Goal: Navigation & Orientation: Understand site structure

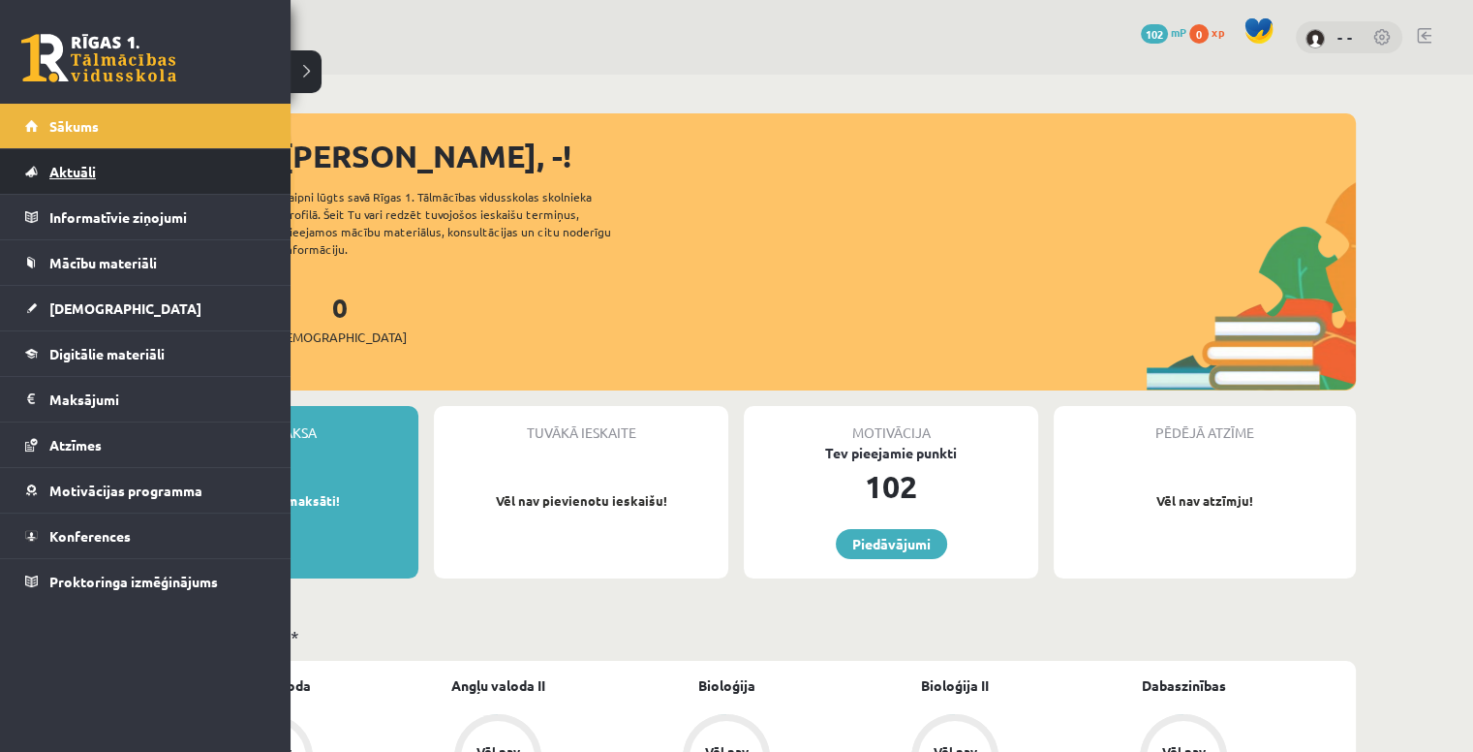
click at [93, 175] on span "Aktuāli" at bounding box center [72, 171] width 46 height 17
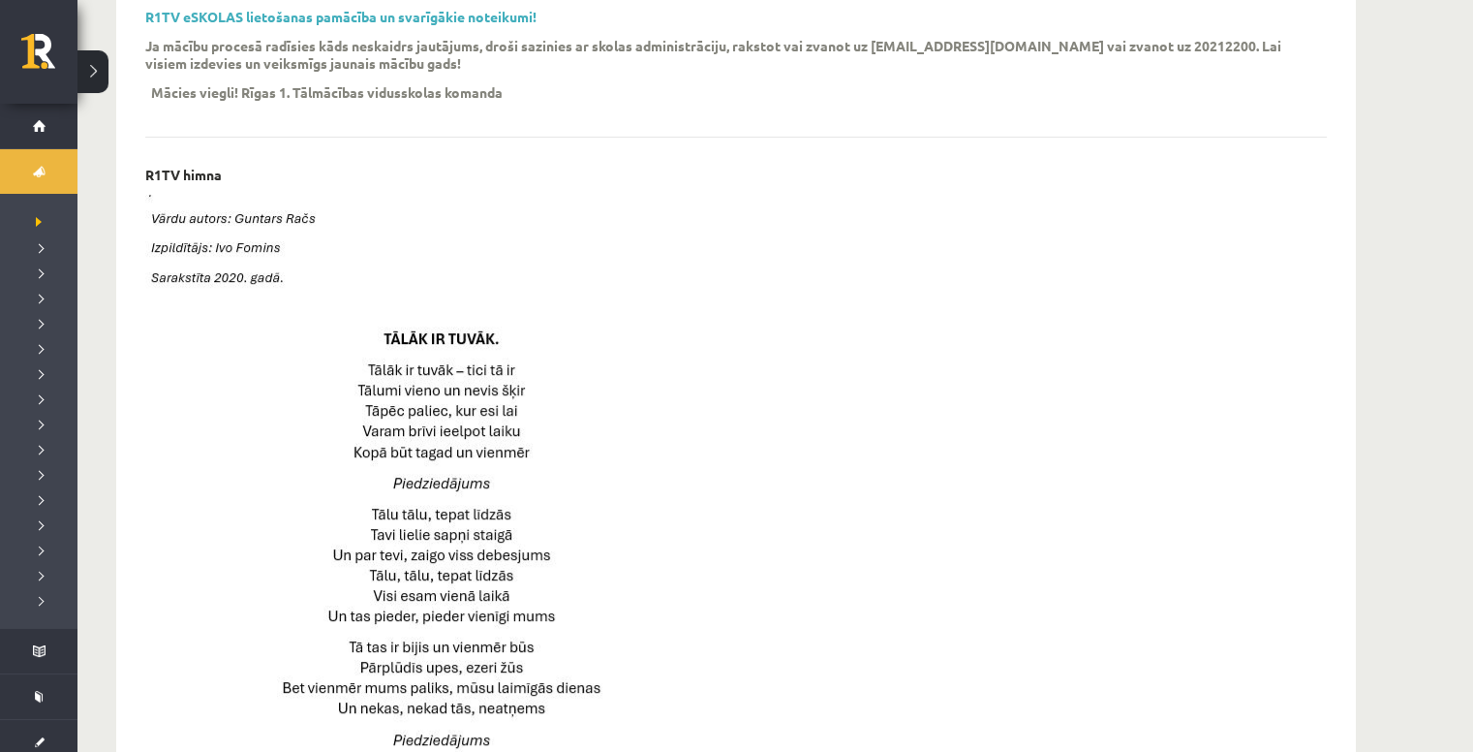
scroll to position [872, 0]
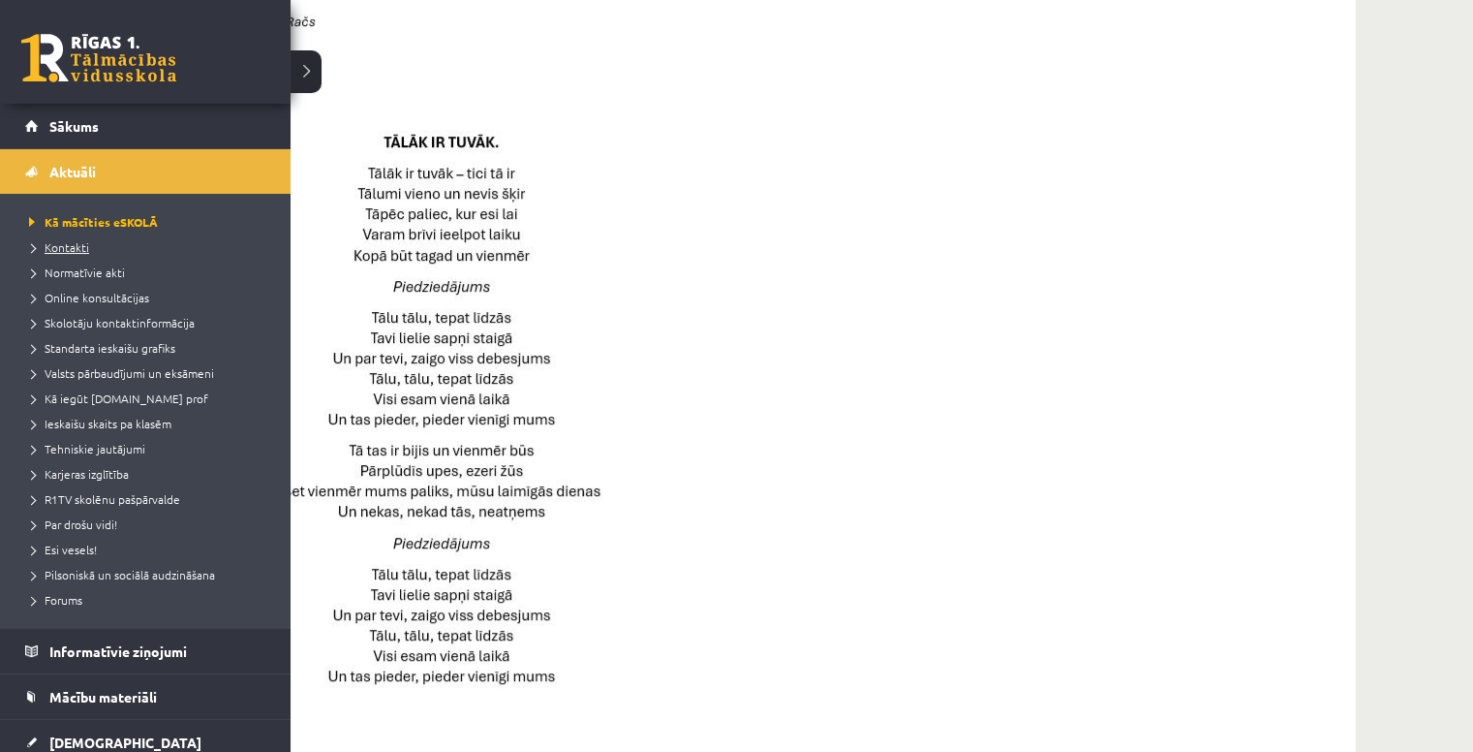
click at [70, 241] on span "Kontakti" at bounding box center [56, 246] width 65 height 15
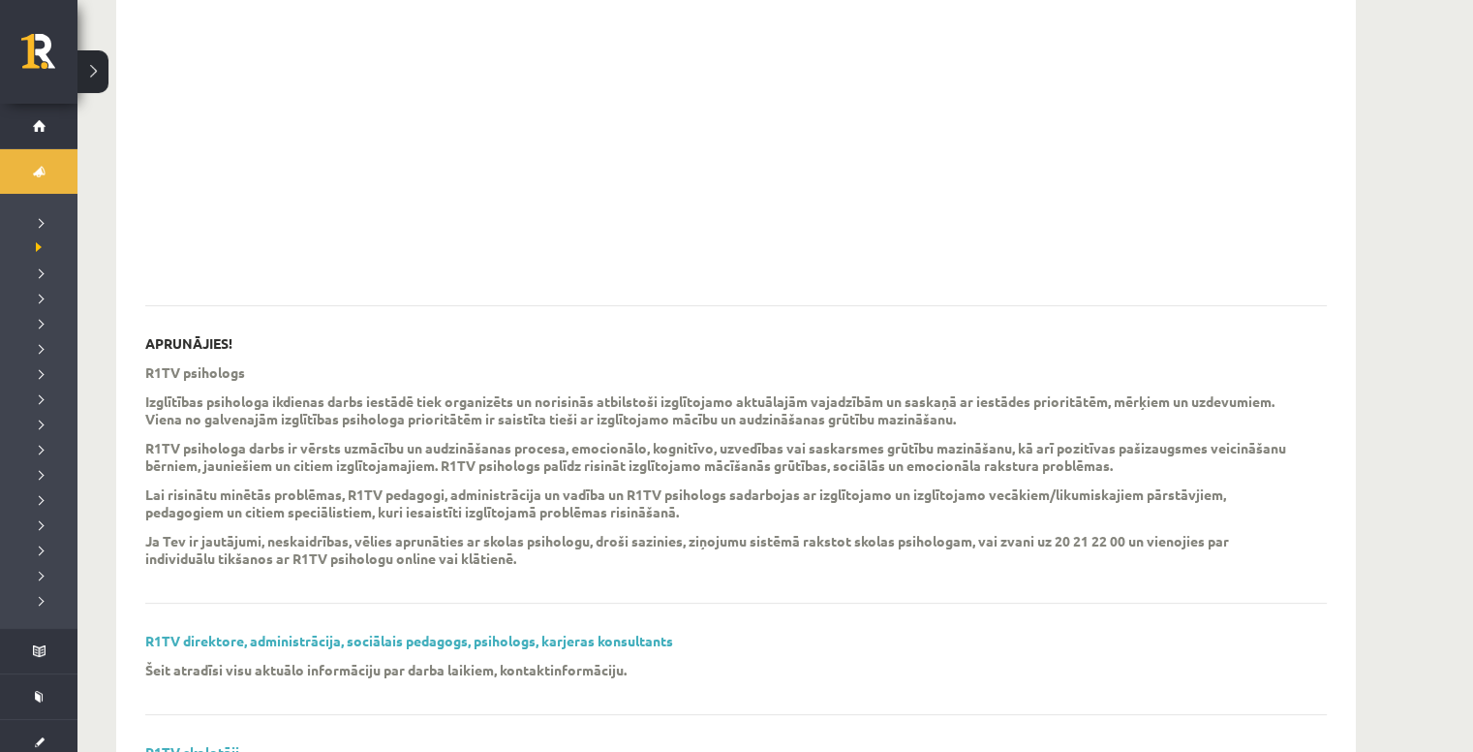
scroll to position [466, 0]
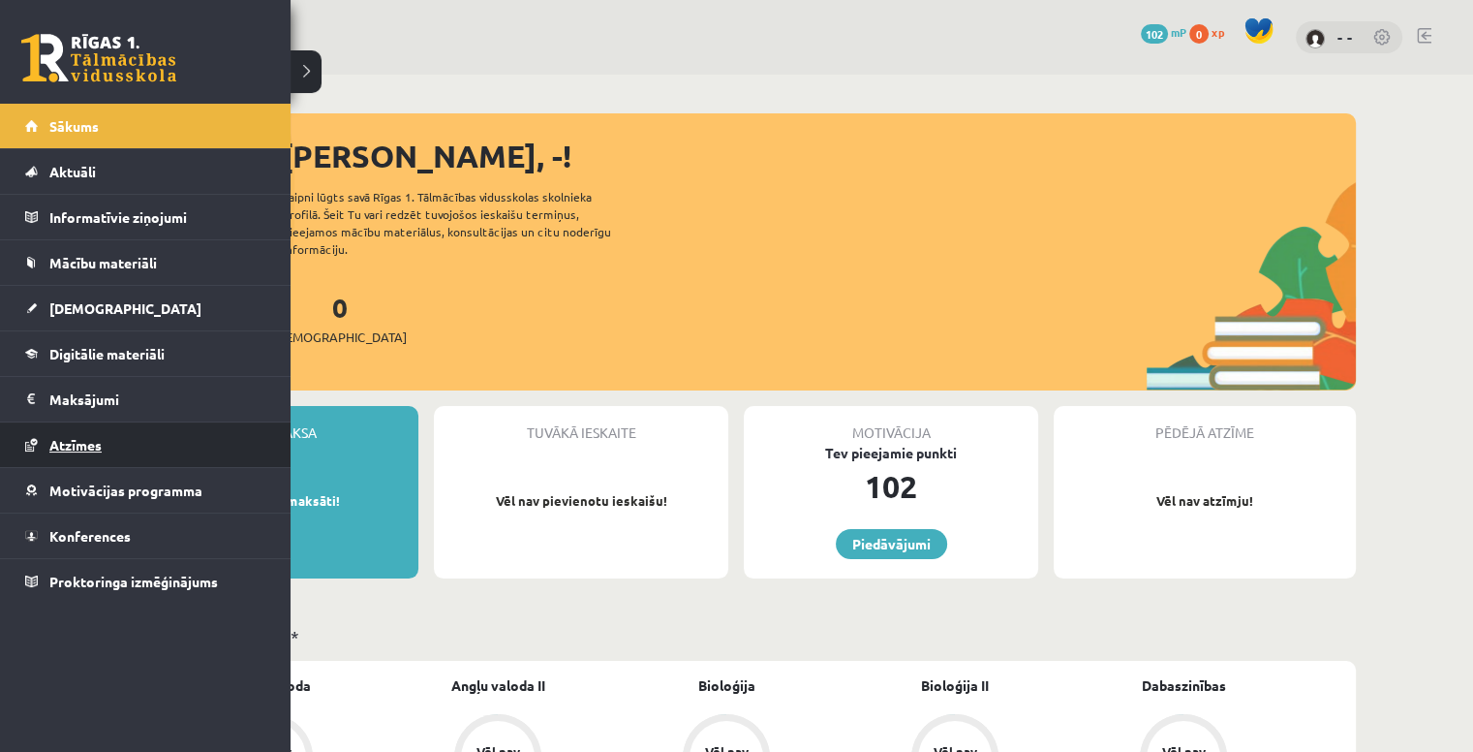
click at [57, 461] on link "Atzīmes" at bounding box center [145, 444] width 241 height 45
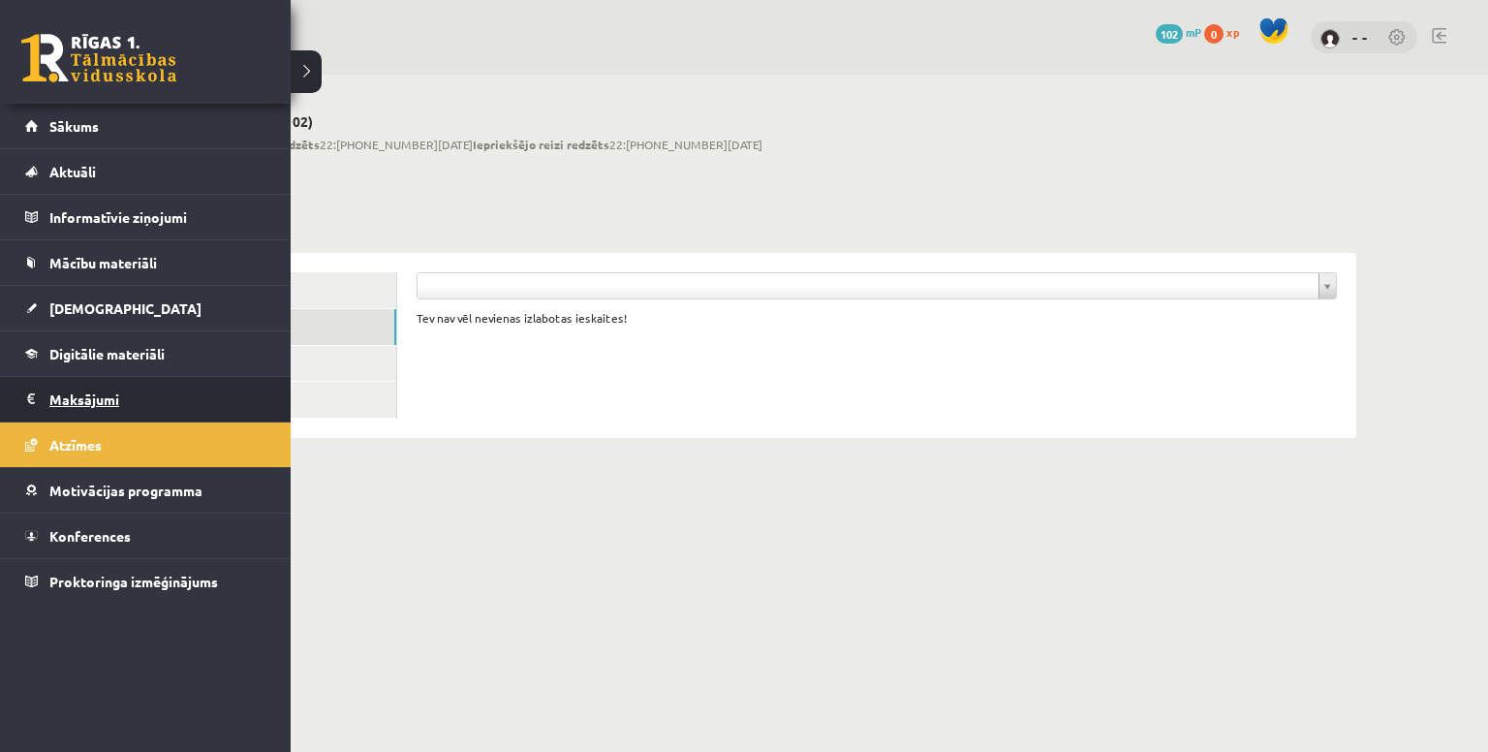
click at [57, 401] on legend "Maksājumi 0" at bounding box center [157, 399] width 217 height 45
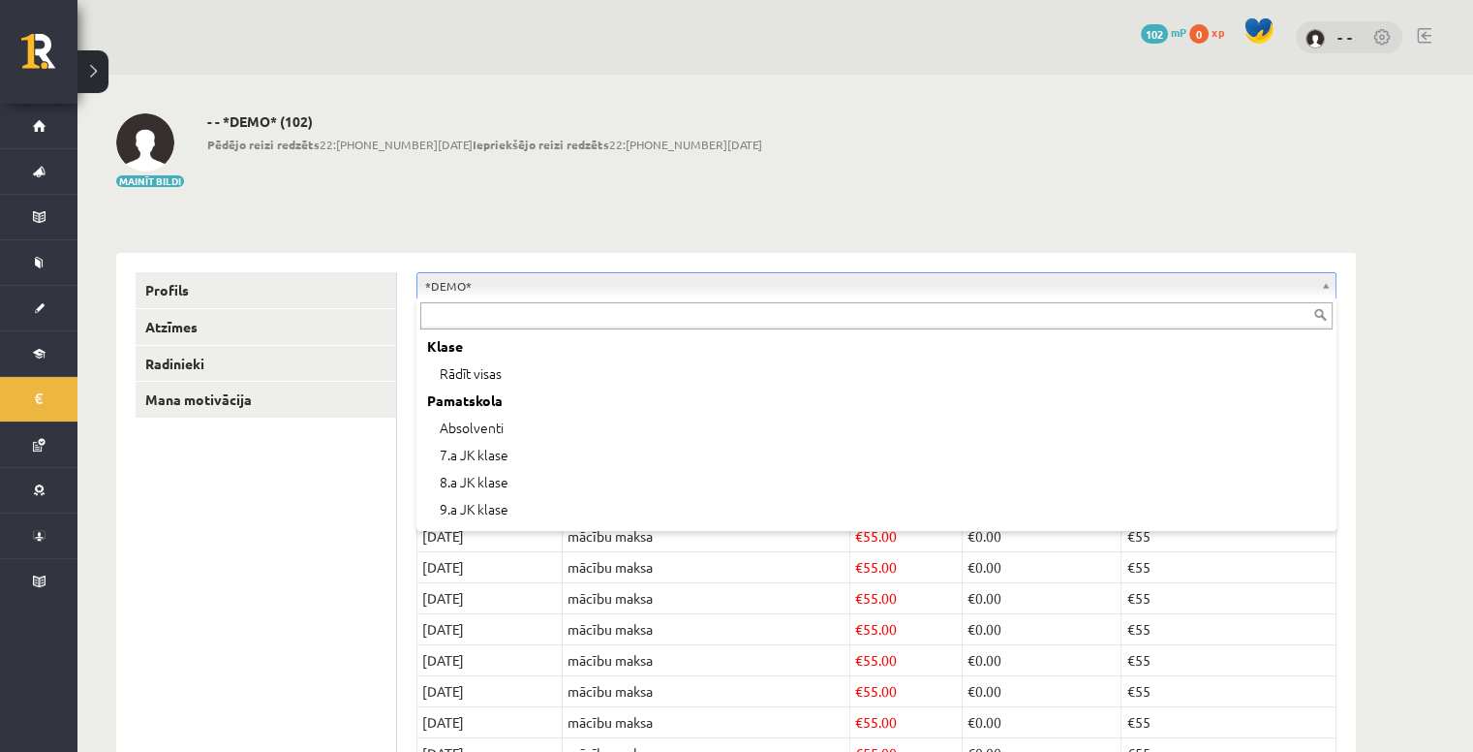
scroll to position [77, 0]
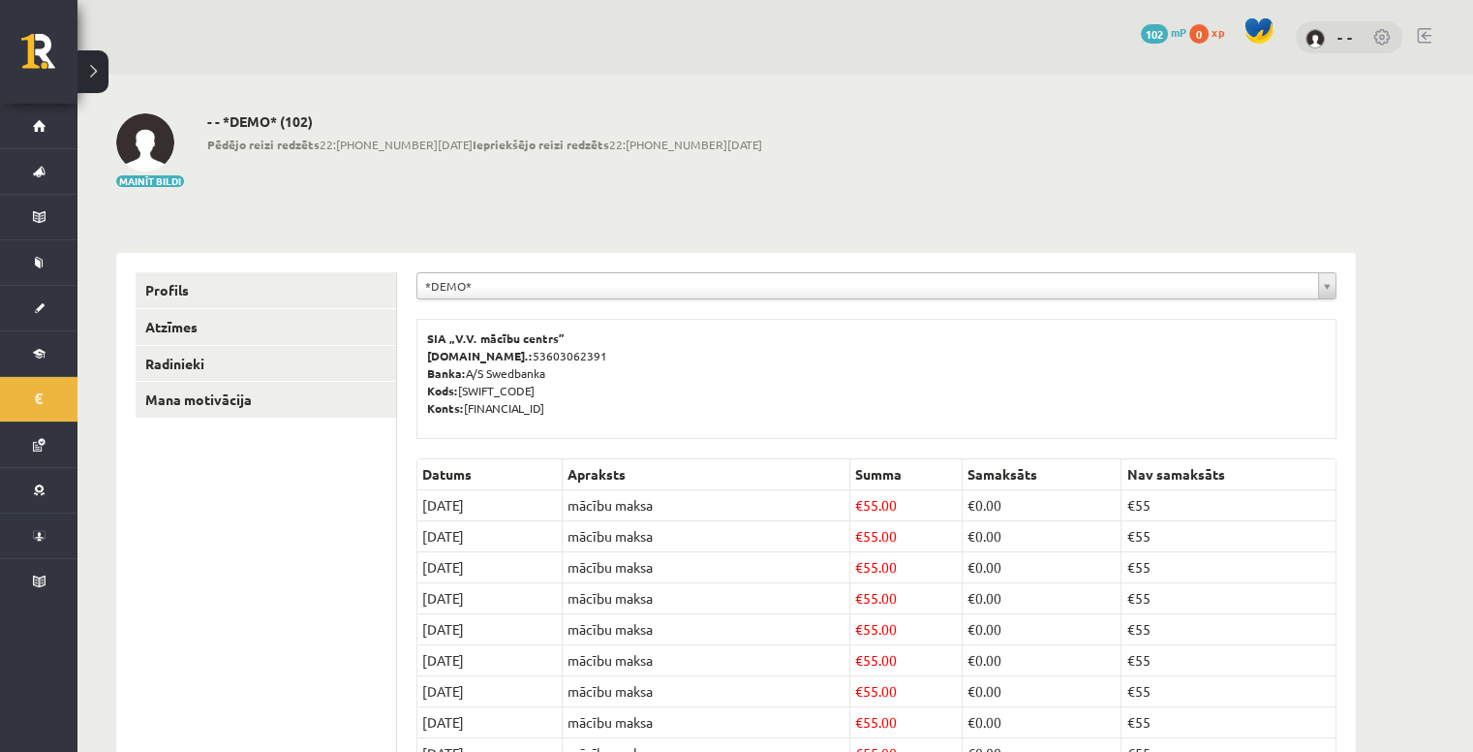
drag, startPoint x: 325, startPoint y: 488, endPoint x: 205, endPoint y: 462, distance: 122.9
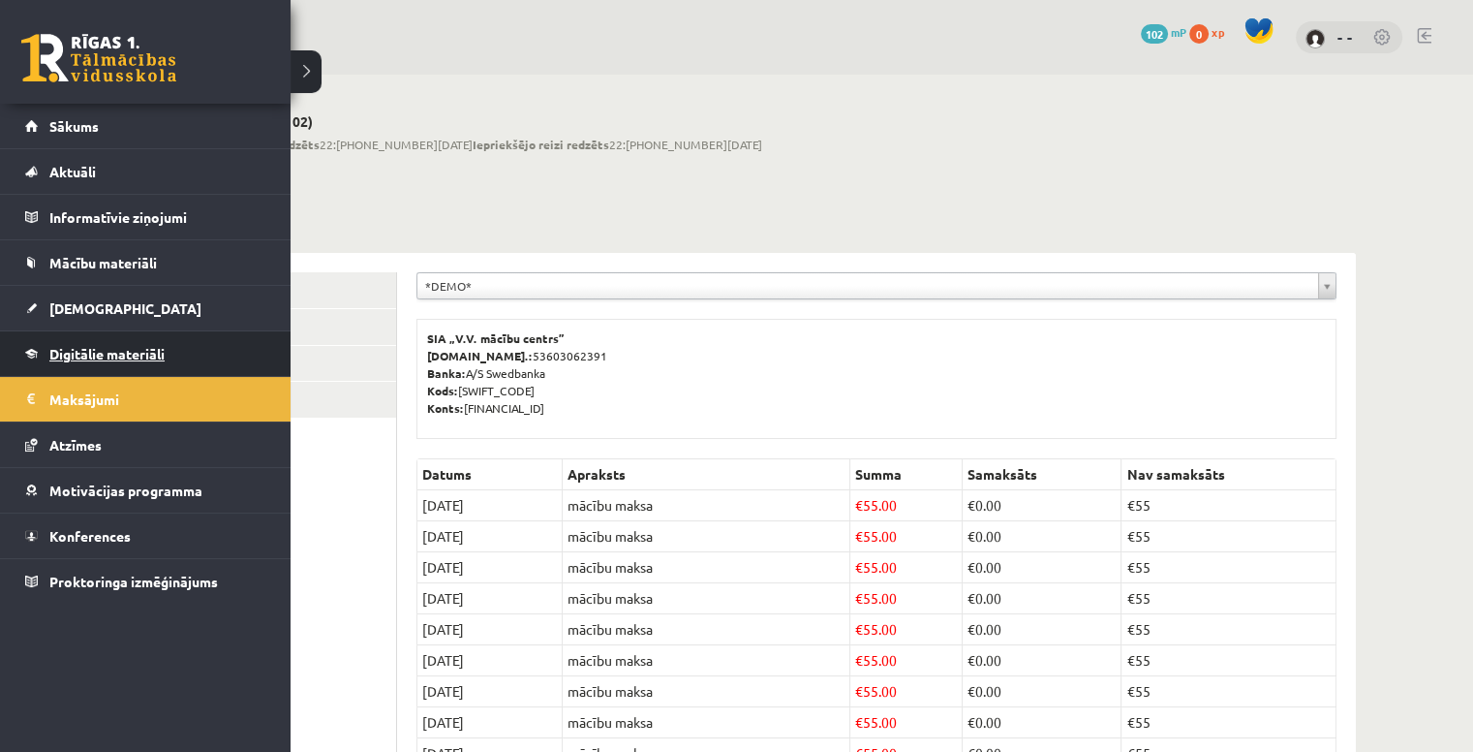
click at [50, 345] on span "Digitālie materiāli" at bounding box center [106, 353] width 115 height 17
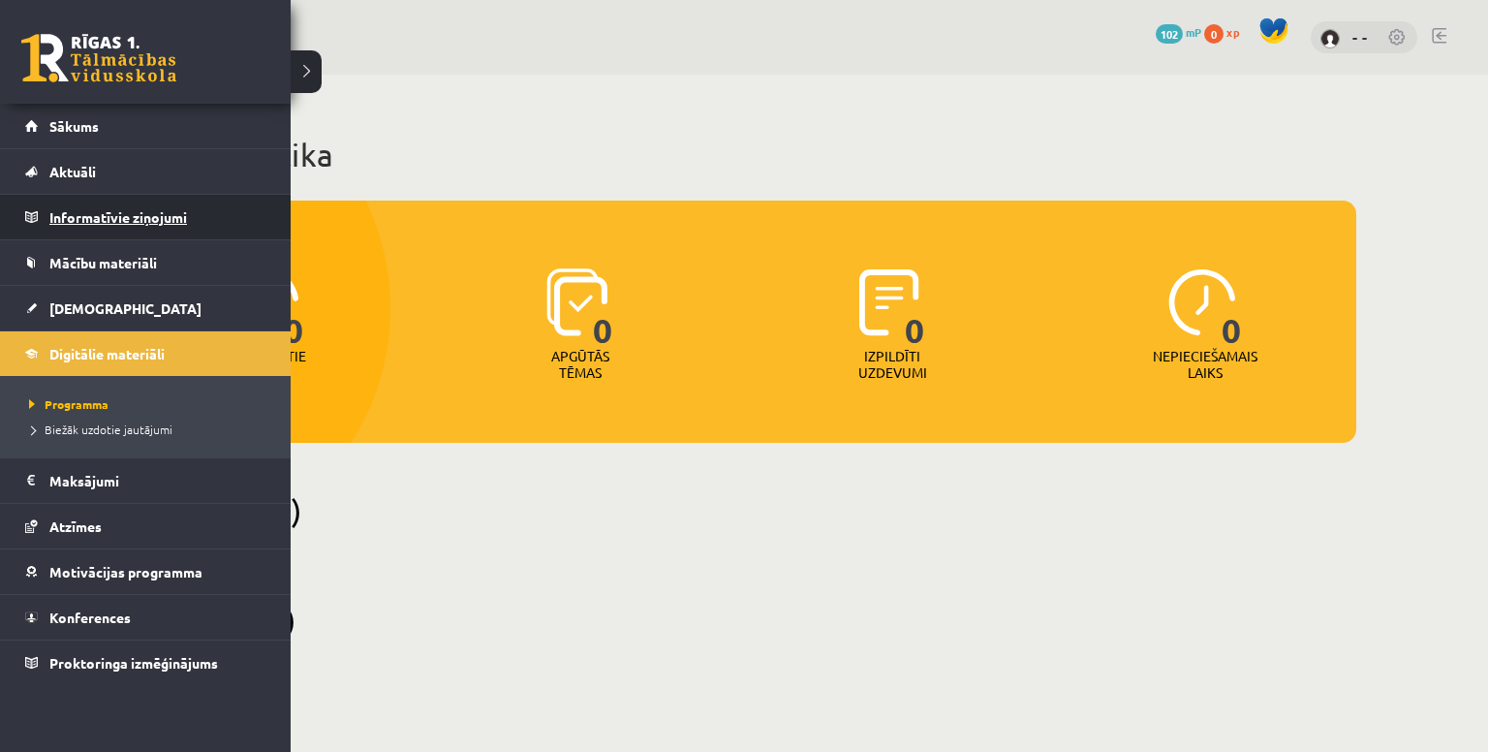
click at [117, 222] on legend "Informatīvie ziņojumi 0" at bounding box center [157, 217] width 217 height 45
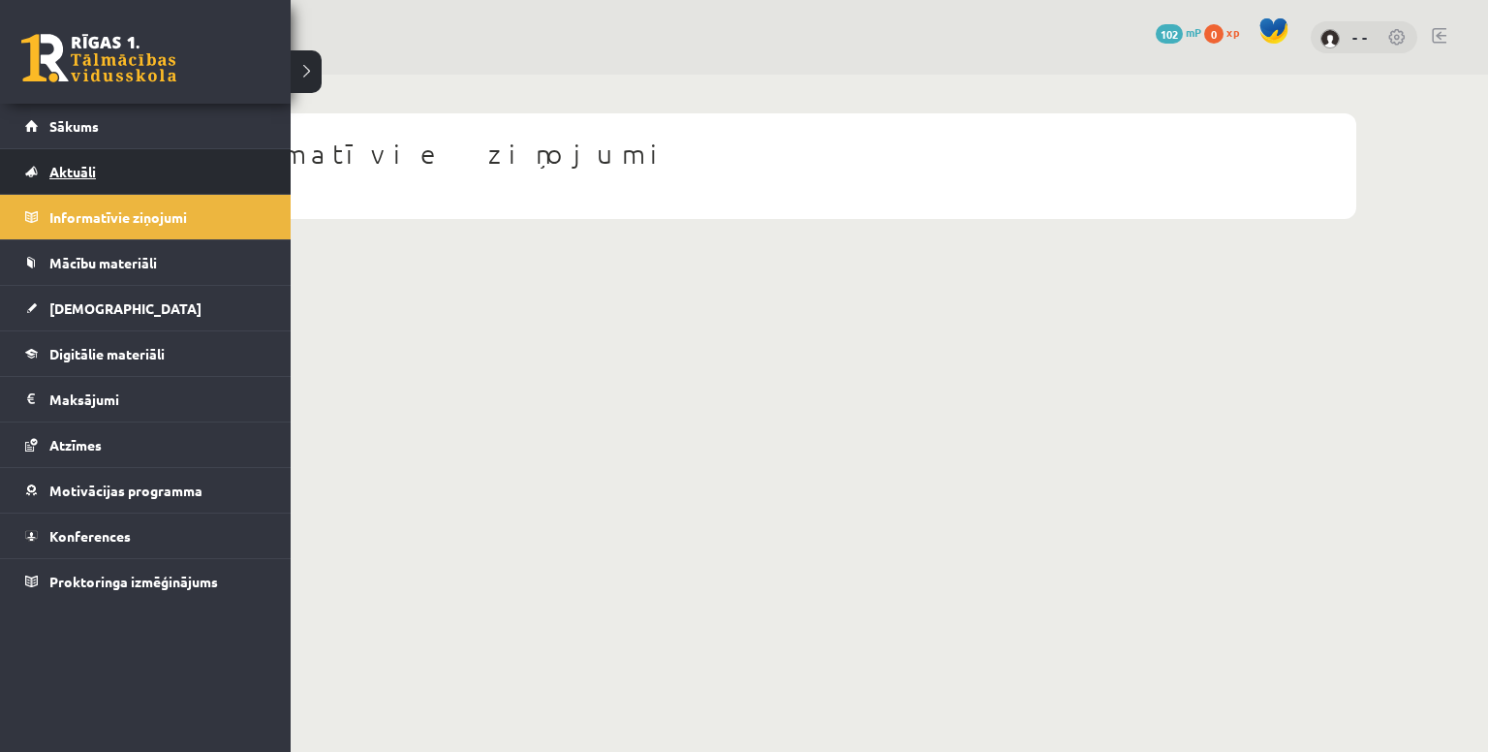
click at [27, 173] on link "Aktuāli" at bounding box center [145, 171] width 241 height 45
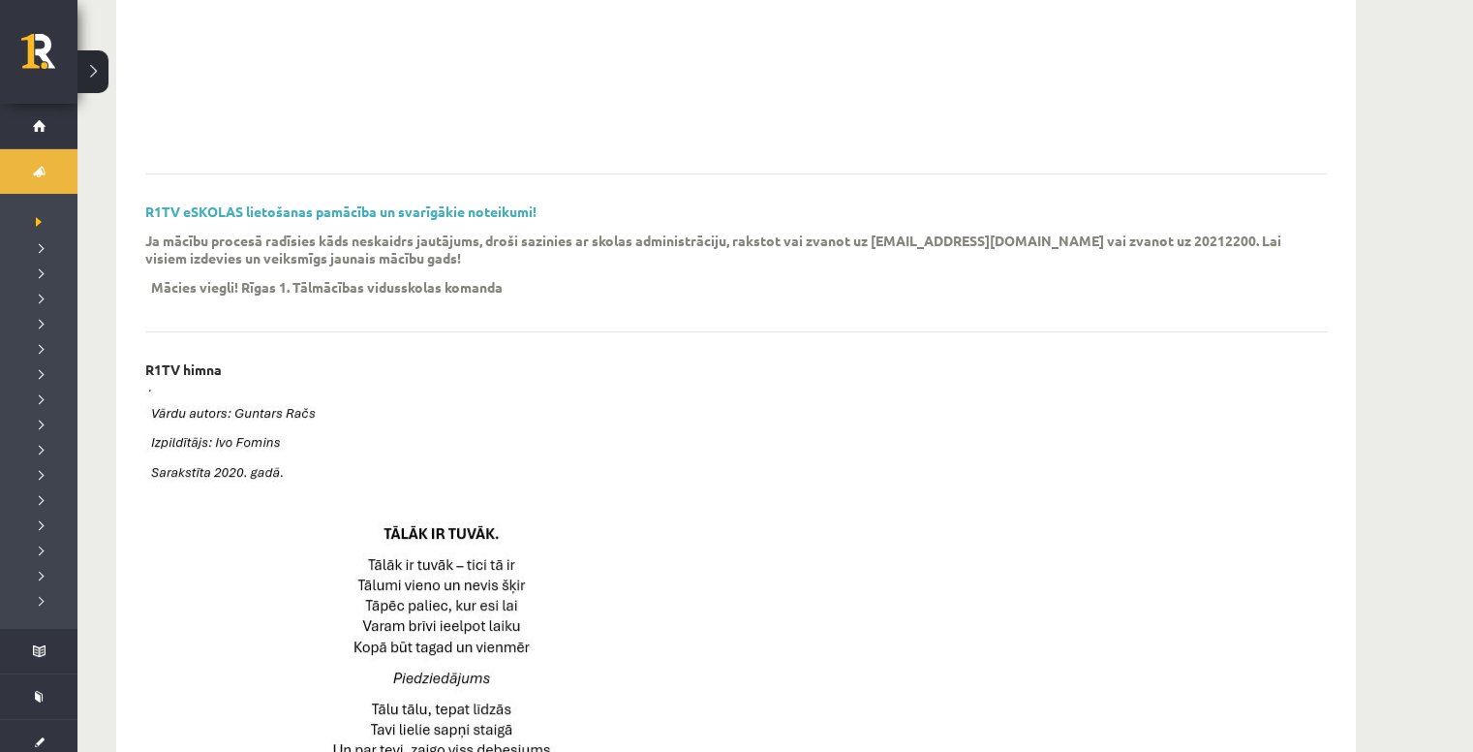
scroll to position [584, 0]
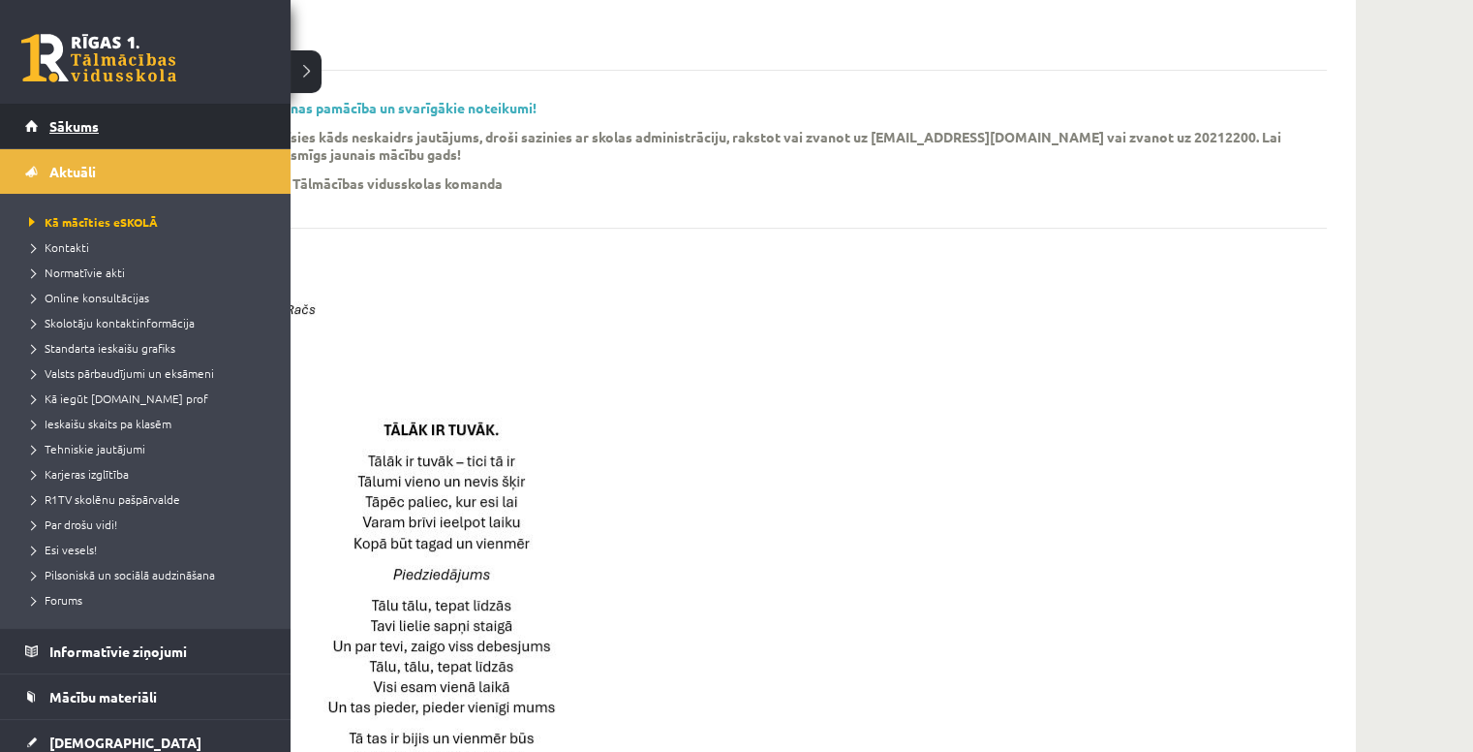
click at [69, 130] on span "Sākums" at bounding box center [73, 125] width 49 height 17
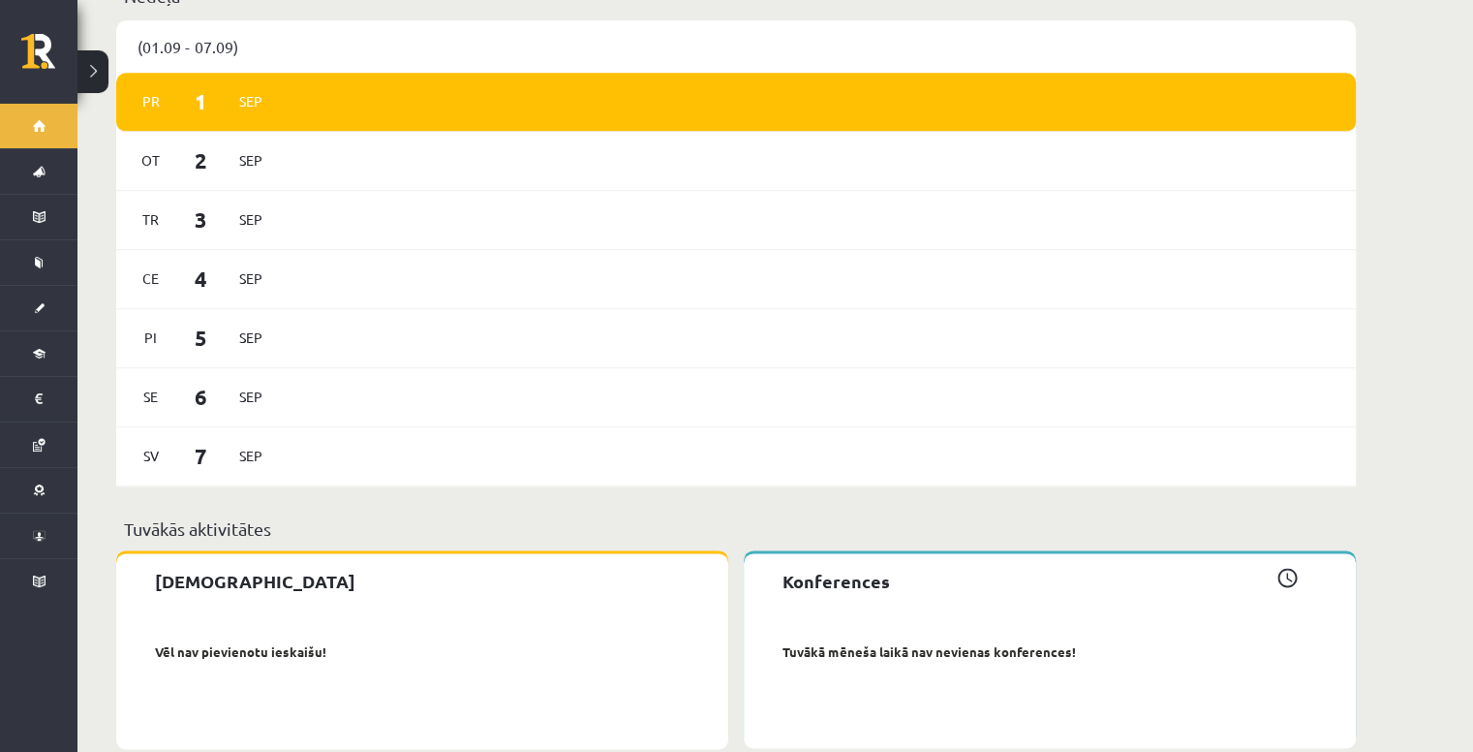
scroll to position [2547, 0]
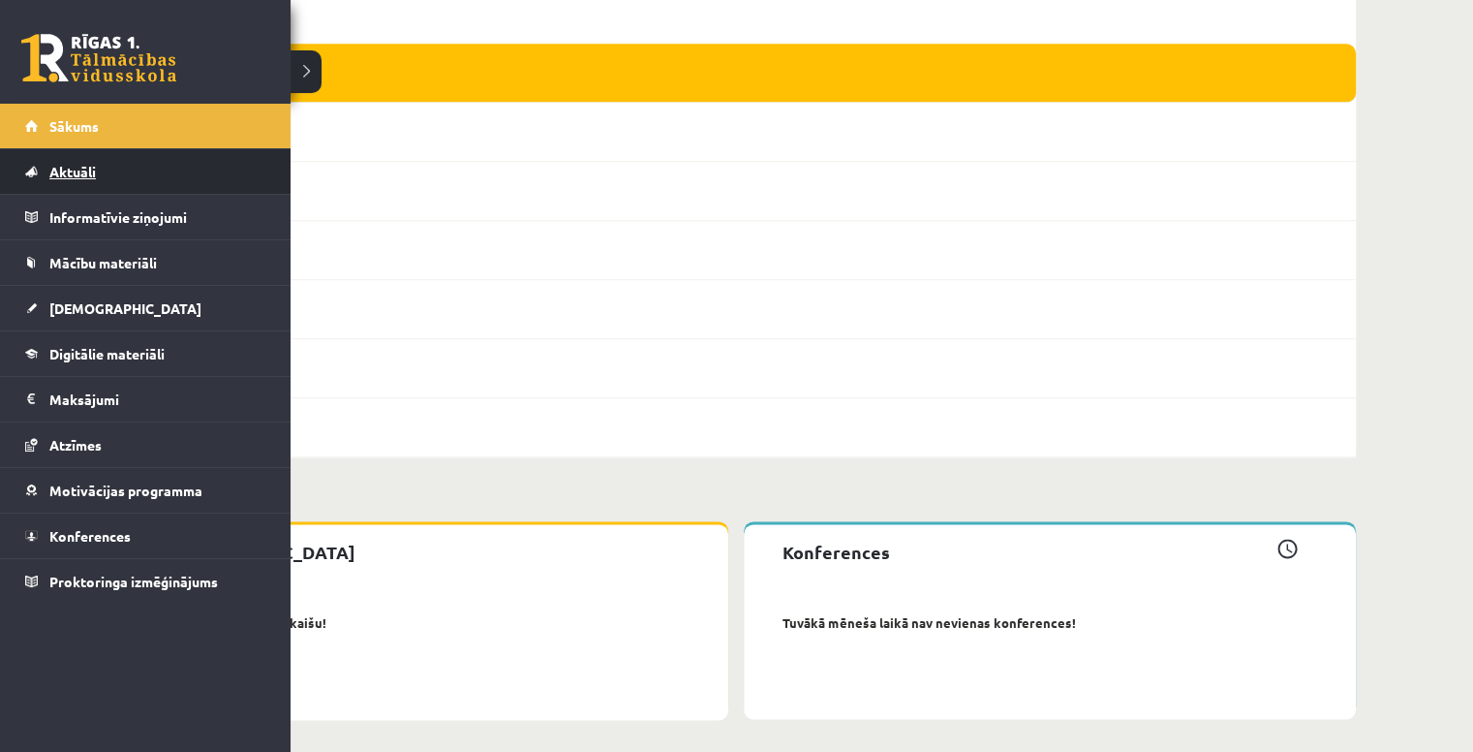
click at [67, 166] on span "Aktuāli" at bounding box center [72, 171] width 46 height 17
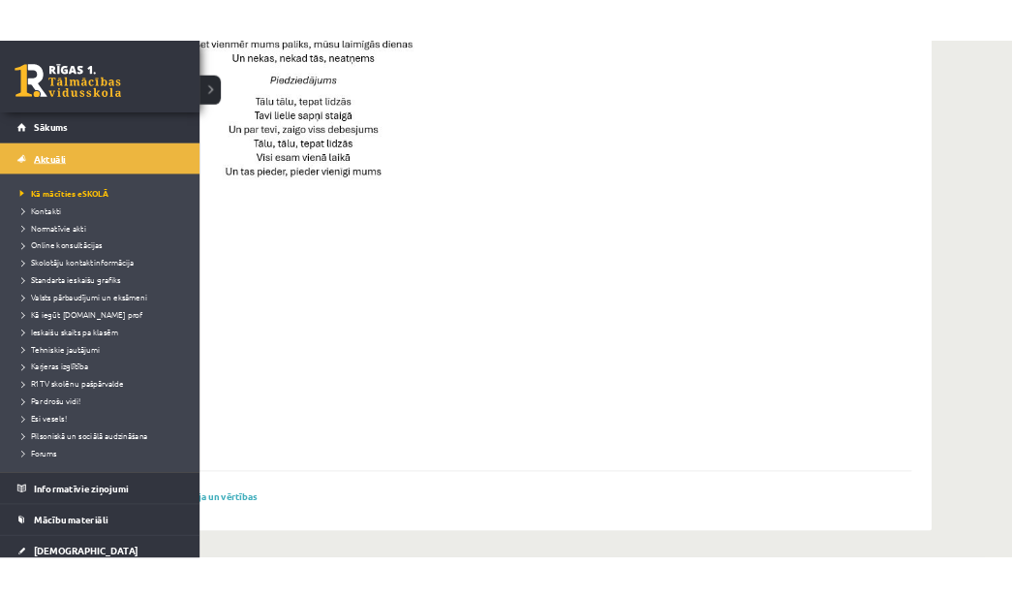
scroll to position [1359, 0]
